Goal: Transaction & Acquisition: Purchase product/service

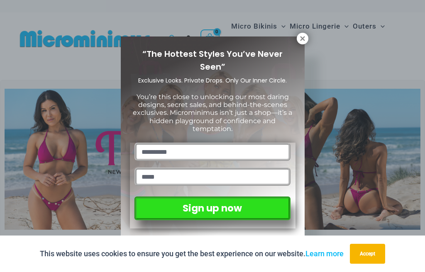
click at [297, 39] on button at bounding box center [303, 39] width 12 height 12
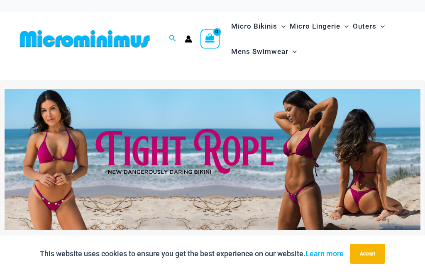
click at [110, 153] on img at bounding box center [213, 160] width 416 height 142
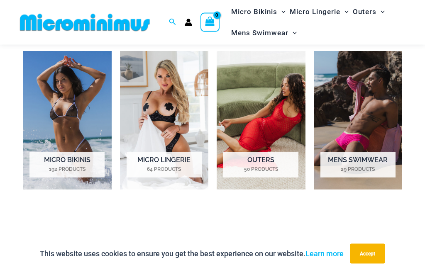
scroll to position [528, 0]
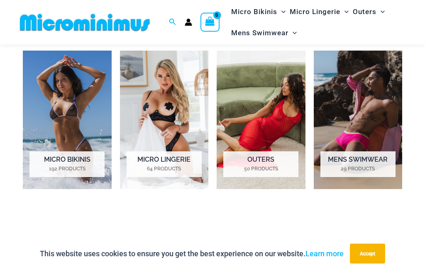
click at [37, 170] on mark "192 Products" at bounding box center [66, 169] width 75 height 7
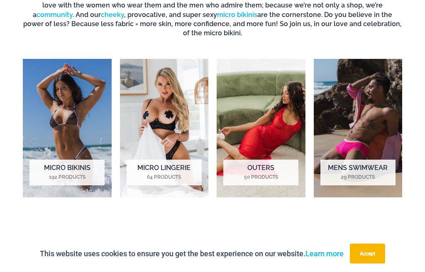
scroll to position [0, 0]
